Goal: Information Seeking & Learning: Learn about a topic

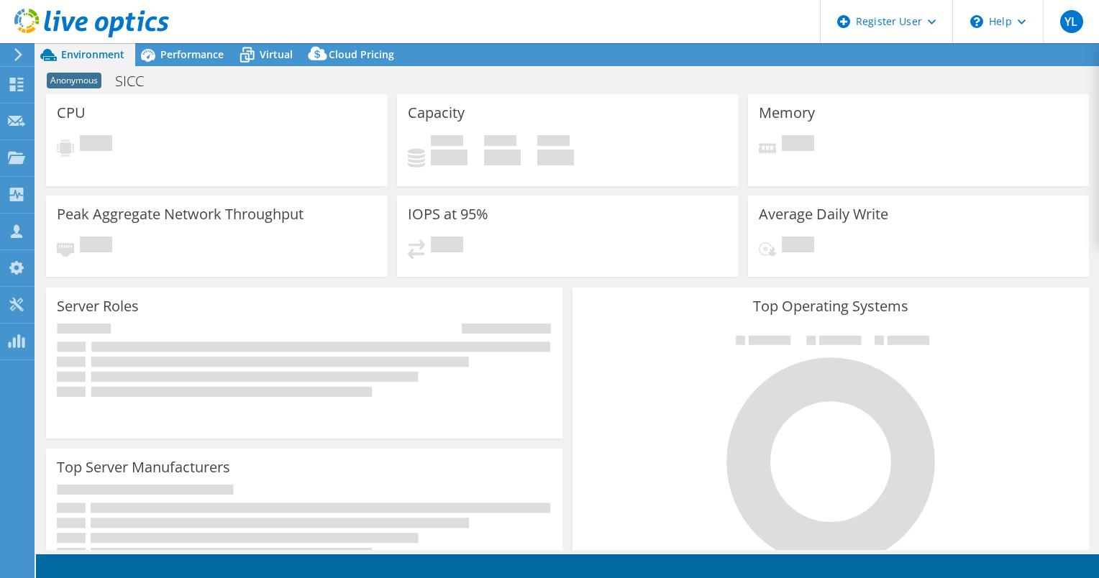
select select "EUFrankfurt"
select select "USD"
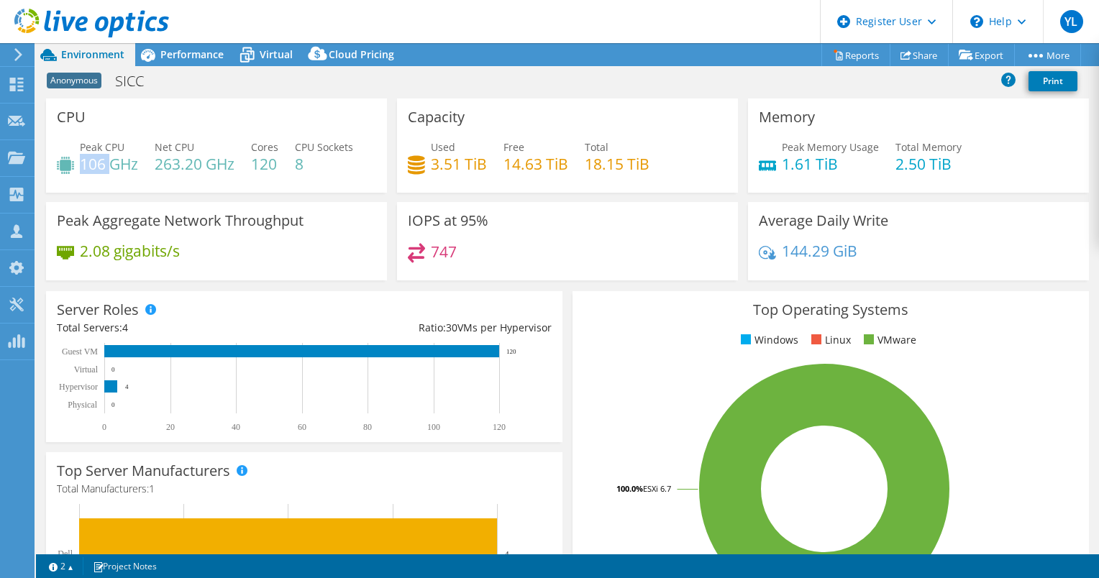
drag, startPoint x: 82, startPoint y: 167, endPoint x: 112, endPoint y: 167, distance: 30.2
click at [112, 167] on h4 "106 GHz" at bounding box center [109, 164] width 58 height 16
drag, startPoint x: 948, startPoint y: 167, endPoint x: 893, endPoint y: 167, distance: 55.4
click at [895, 167] on h4 "2.50 TiB" at bounding box center [928, 164] width 66 height 16
drag, startPoint x: 102, startPoint y: 163, endPoint x: 75, endPoint y: 163, distance: 27.3
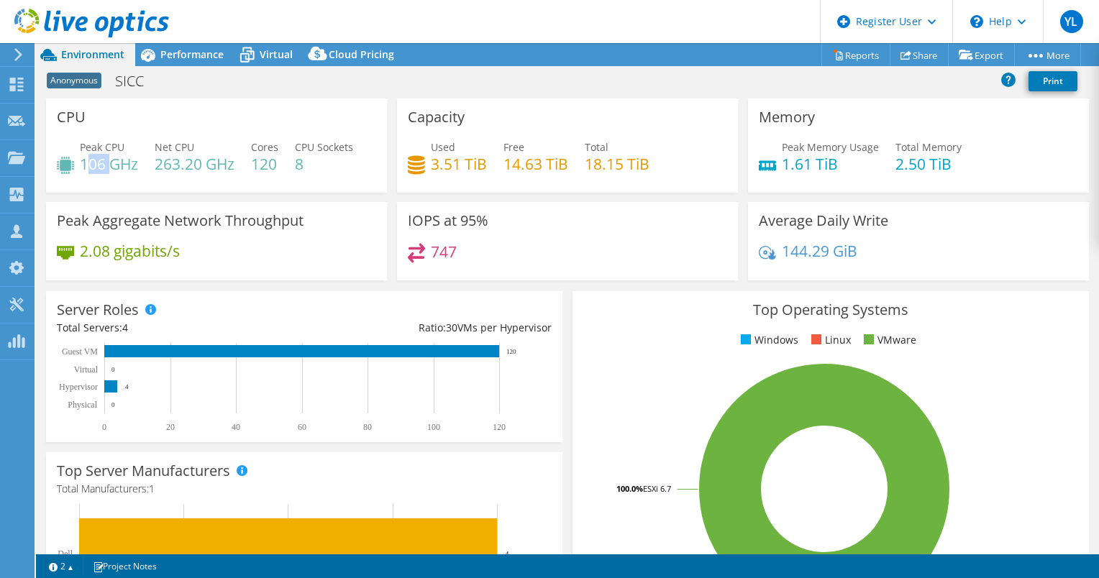
click at [75, 163] on div "Peak CPU 106 GHz" at bounding box center [97, 156] width 81 height 32
drag, startPoint x: 75, startPoint y: 163, endPoint x: 224, endPoint y: 122, distance: 154.9
click at [224, 122] on div "CPU Peak CPU 106 GHz Net CPU 263.20 GHz Cores 120 CPU Sockets 8" at bounding box center [216, 146] width 341 height 94
drag, startPoint x: 111, startPoint y: 168, endPoint x: 82, endPoint y: 167, distance: 28.8
click at [82, 167] on h4 "106 GHz" at bounding box center [109, 164] width 58 height 16
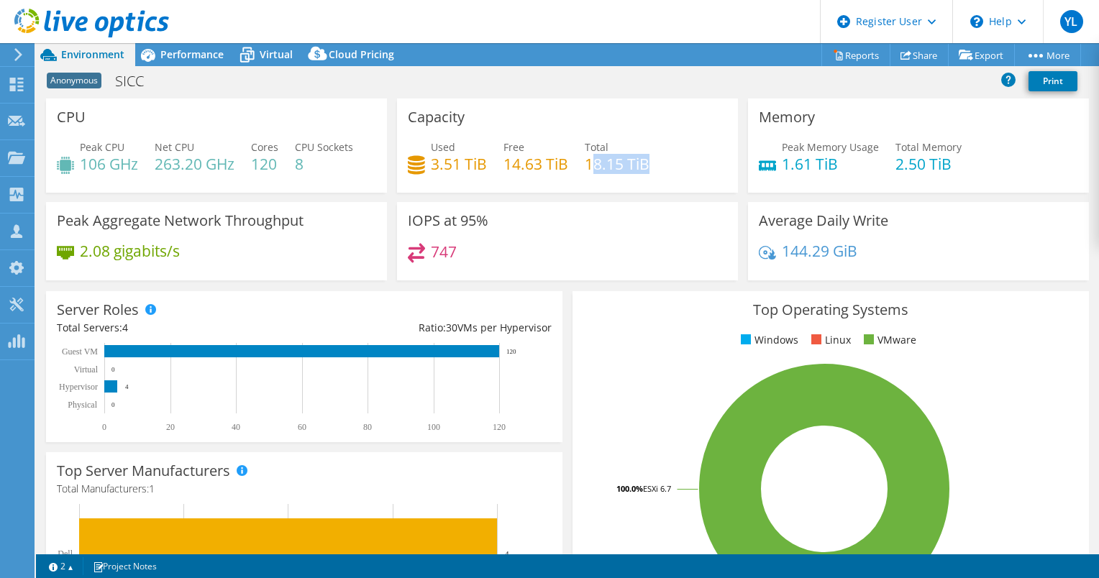
drag, startPoint x: 585, startPoint y: 164, endPoint x: 647, endPoint y: 164, distance: 61.9
click at [647, 164] on div "Used 3.51 TiB Free 14.63 TiB Total 18.15 TiB" at bounding box center [567, 163] width 319 height 47
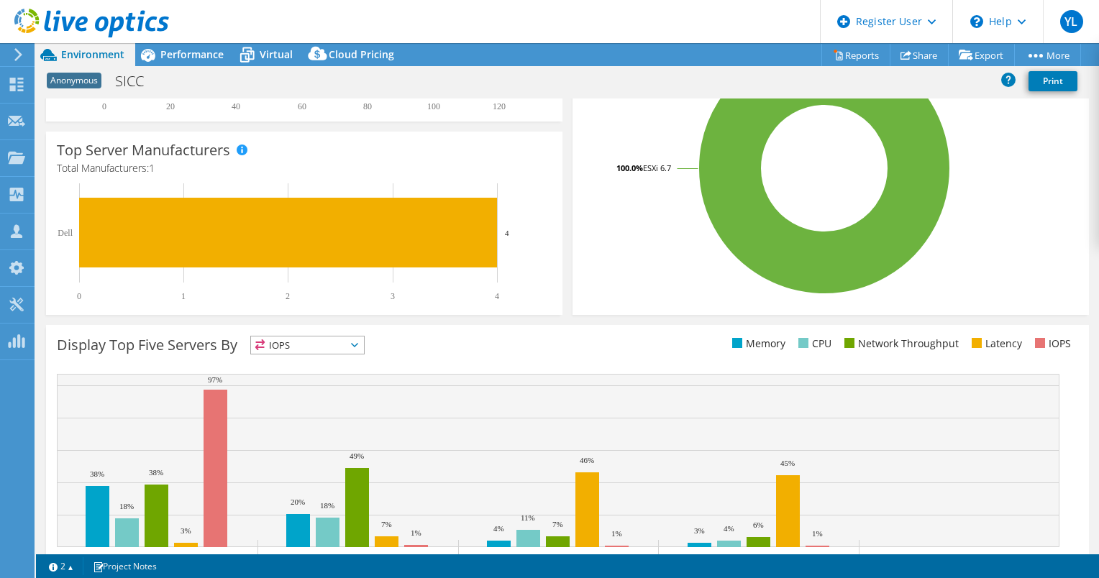
scroll to position [381, 0]
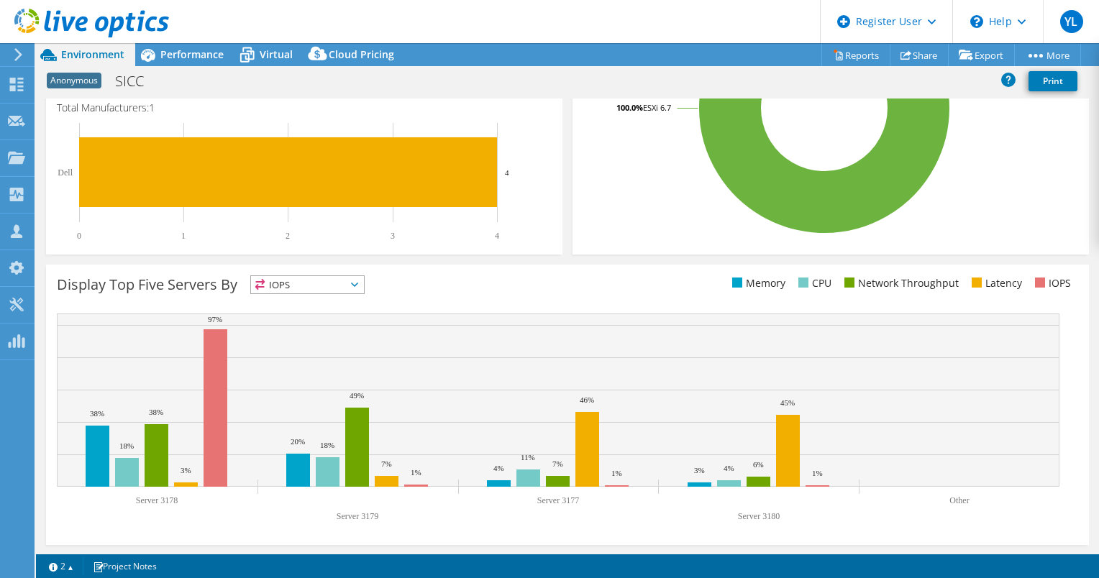
click at [329, 278] on span "IOPS" at bounding box center [307, 284] width 113 height 17
click at [467, 291] on div "Display Top Five Servers By IOPS IOPS" at bounding box center [312, 287] width 511 height 24
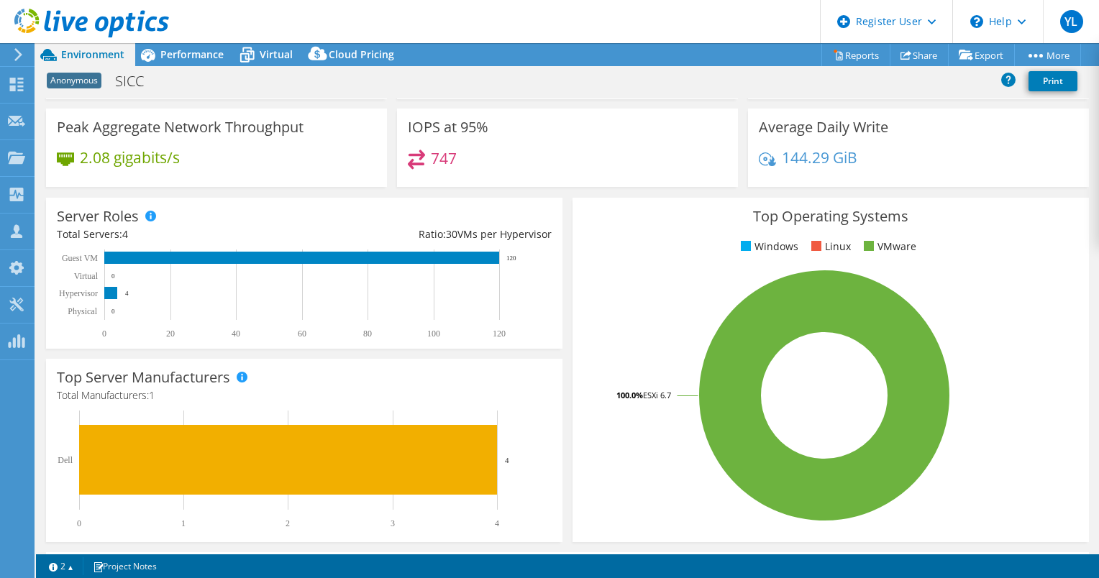
scroll to position [0, 0]
